Goal: Find contact information: Find contact information

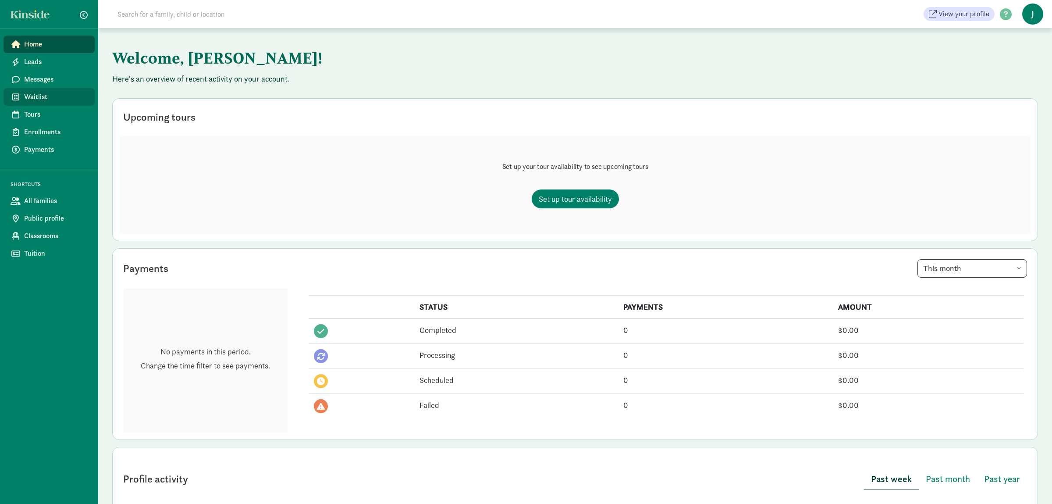
click at [53, 92] on span "Waitlist" at bounding box center [56, 97] width 64 height 11
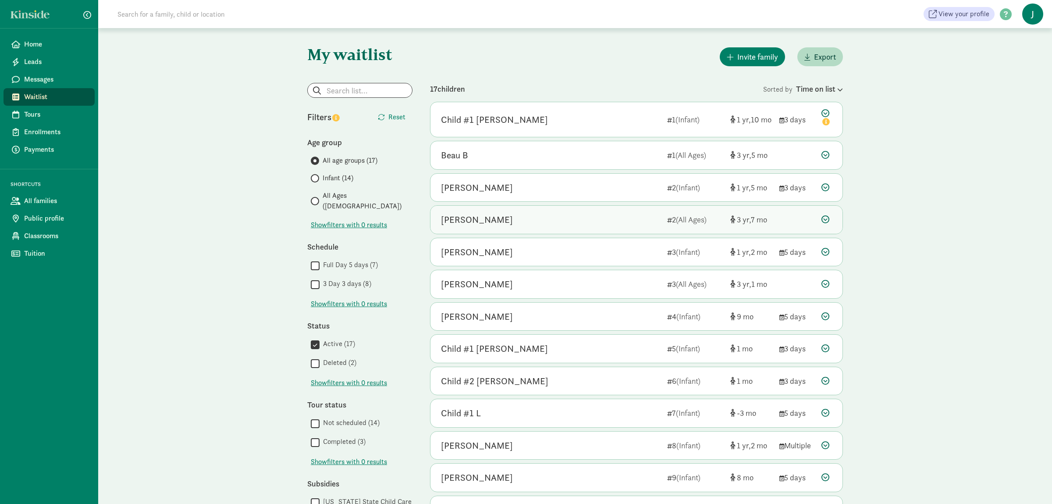
click at [553, 221] on div "[PERSON_NAME]" at bounding box center [550, 220] width 219 height 14
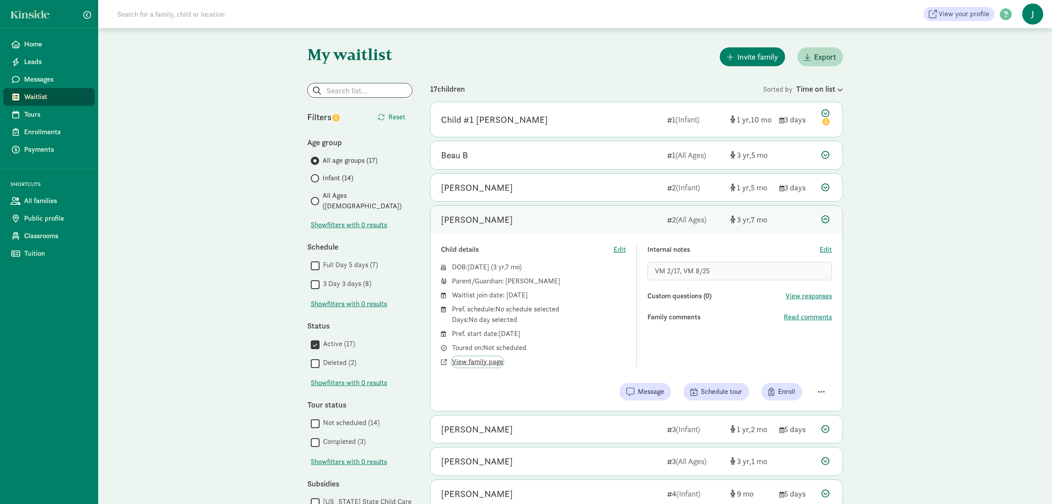
click at [482, 364] on span "View family page" at bounding box center [477, 362] width 51 height 11
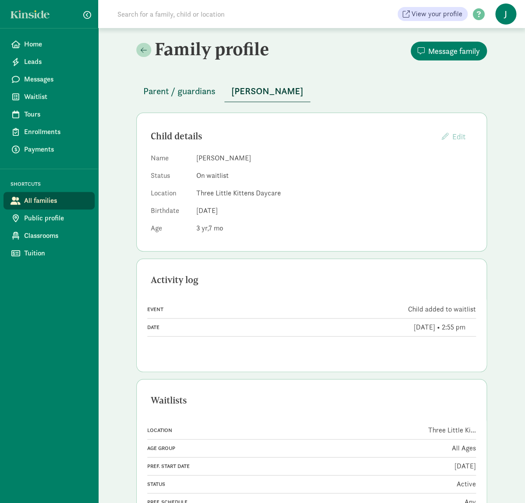
click at [175, 90] on span "Parent / guardians" at bounding box center [179, 91] width 72 height 14
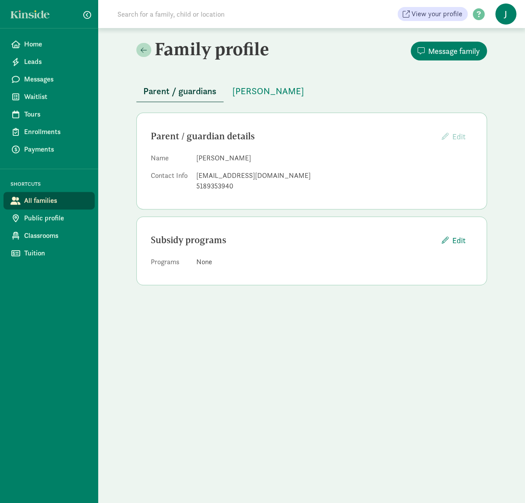
click at [196, 177] on dl "Name Alexis Kubat Contact Info alexiskubat@aol.com 5189353940" at bounding box center [312, 174] width 322 height 42
drag, startPoint x: 197, startPoint y: 177, endPoint x: 258, endPoint y: 177, distance: 61.0
click at [258, 177] on div "alexiskubat@aol.com" at bounding box center [334, 176] width 276 height 11
copy div "alexiskubat@aol.com"
